Goal: Task Accomplishment & Management: Manage account settings

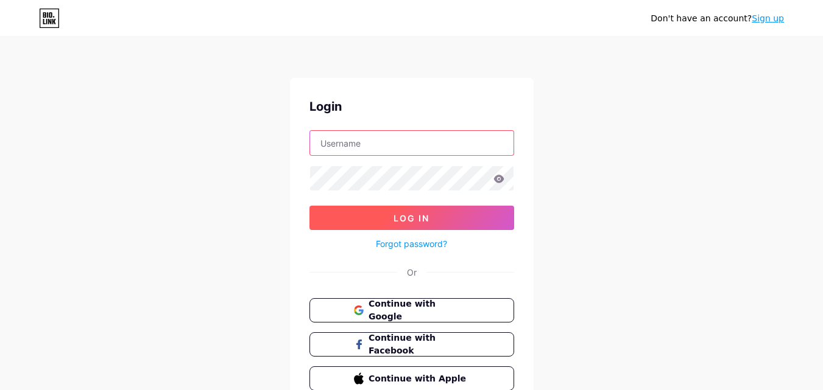
type input "[EMAIL_ADDRESS][DOMAIN_NAME]"
click at [388, 219] on button "Log In" at bounding box center [411, 218] width 205 height 24
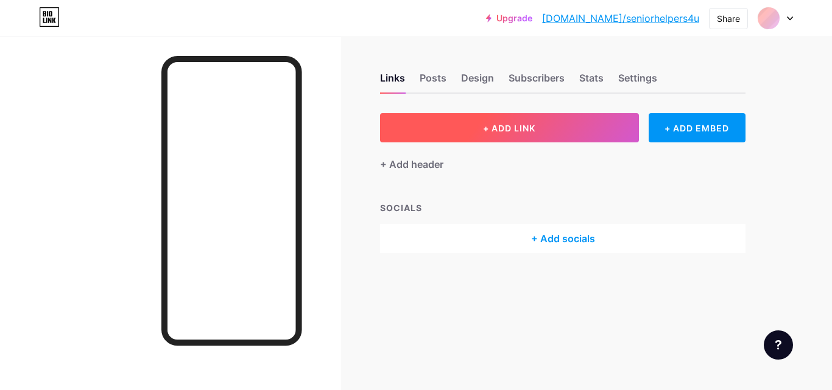
click at [458, 129] on button "+ ADD LINK" at bounding box center [509, 127] width 259 height 29
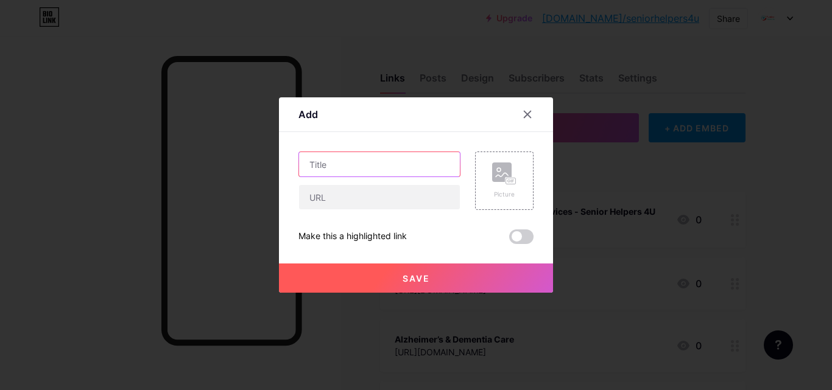
click at [384, 172] on input "text" at bounding box center [379, 164] width 161 height 24
paste input "Respite Care in [GEOGRAPHIC_DATA] | In-Home & Emergency Senior Support Services"
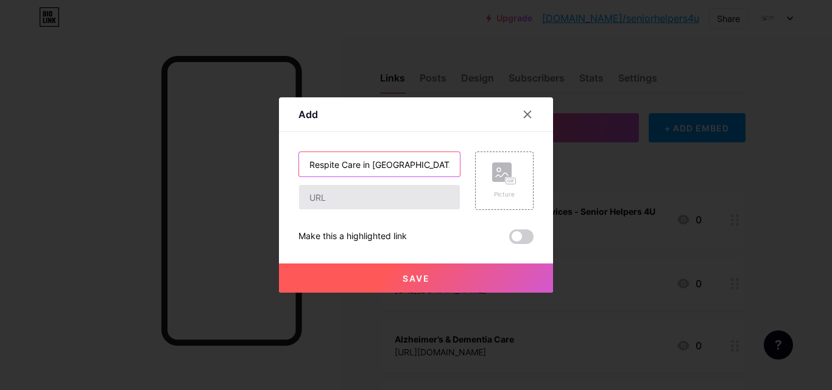
scroll to position [0, 162]
type input "Respite Care in [GEOGRAPHIC_DATA] | In-Home & Emergency Senior Support Services"
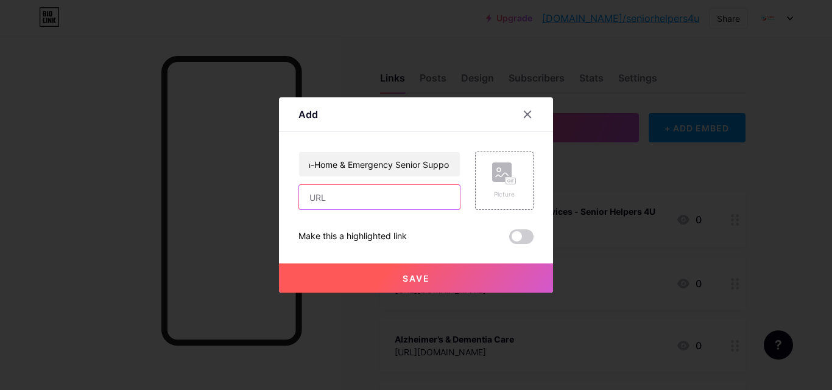
scroll to position [0, 0]
paste input "[URL][DOMAIN_NAME]"
type input "[URL][DOMAIN_NAME]"
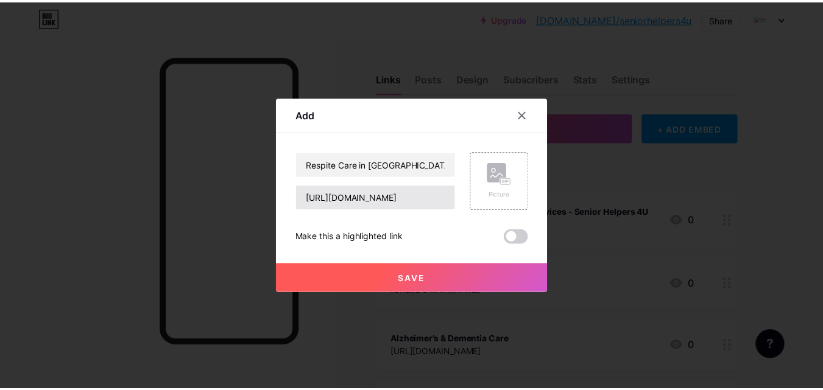
scroll to position [0, 0]
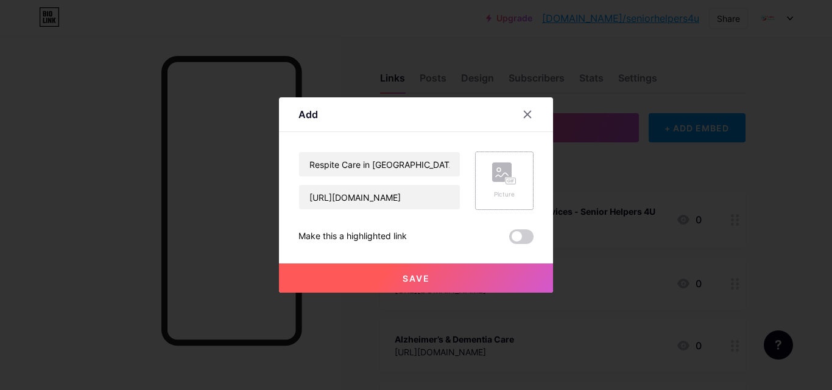
click at [518, 183] on div "Picture" at bounding box center [504, 181] width 58 height 58
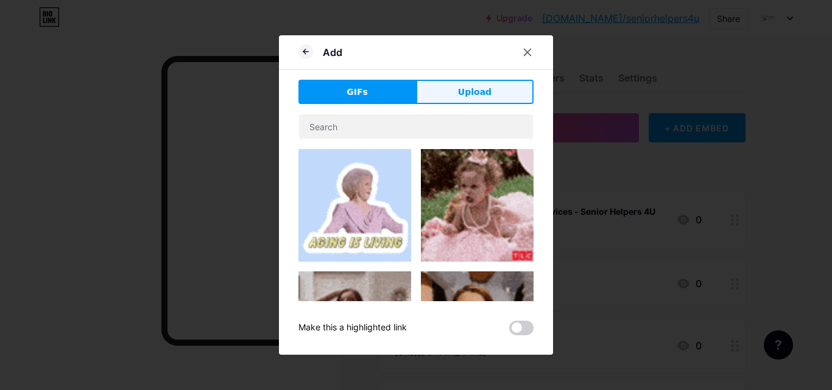
click at [484, 87] on span "Upload" at bounding box center [475, 92] width 34 height 13
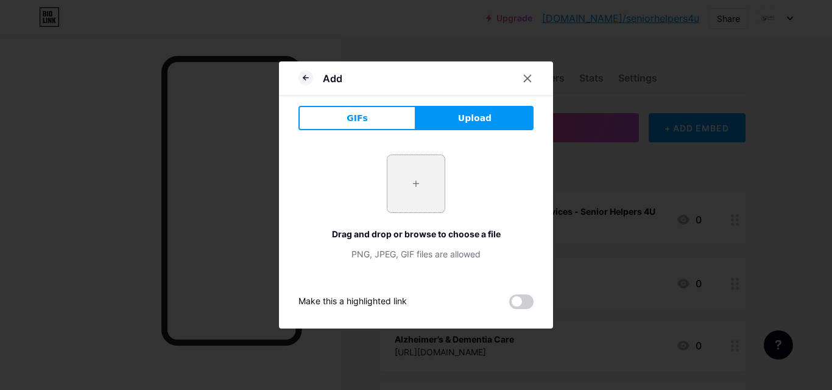
click at [423, 208] on input "file" at bounding box center [415, 183] width 57 height 57
type input "C:\fakepath\Types-of-Respite-Care-Services-Available-for-Seniors-in-[GEOGRAPHIC…"
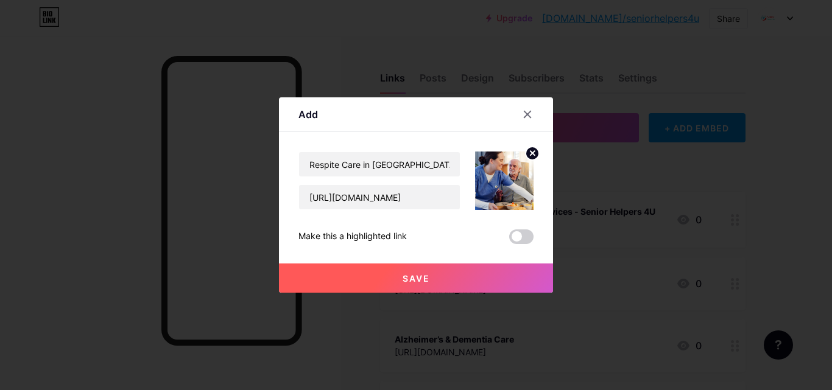
click at [468, 280] on button "Save" at bounding box center [416, 278] width 274 height 29
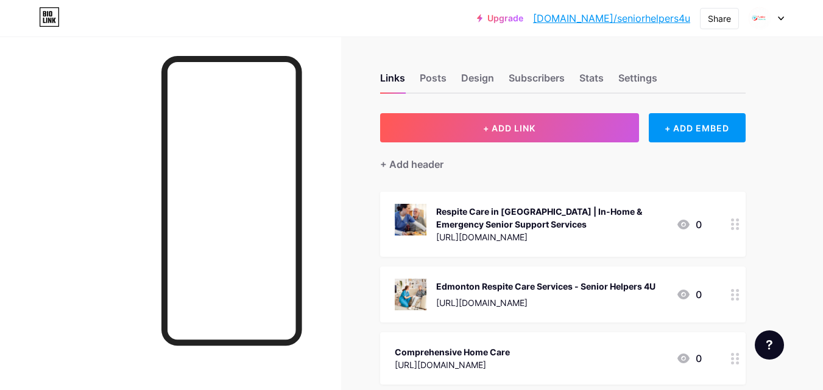
click at [685, 19] on link "[DOMAIN_NAME]/seniorhelpers4u" at bounding box center [611, 18] width 157 height 15
